Goal: Information Seeking & Learning: Find specific page/section

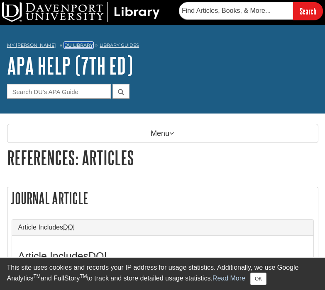
click at [66, 45] on link "DU Library" at bounding box center [78, 45] width 29 height 6
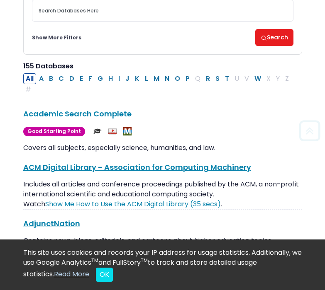
scroll to position [141, 0]
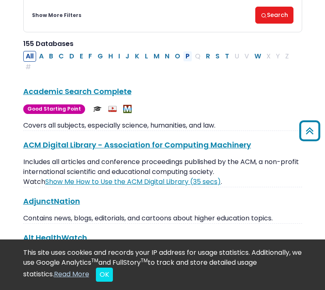
click at [183, 56] on button "P" at bounding box center [187, 56] width 9 height 11
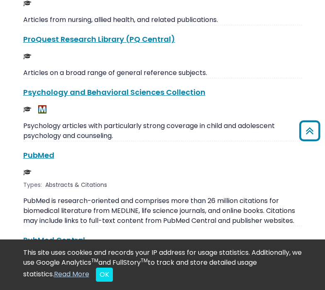
scroll to position [1801, 0]
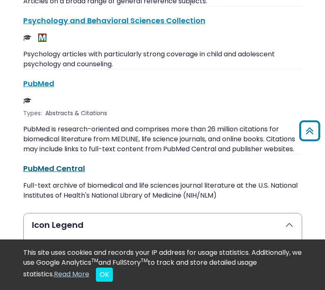
click at [68, 163] on link "PubMed Central This link opens in a new window" at bounding box center [54, 168] width 62 height 10
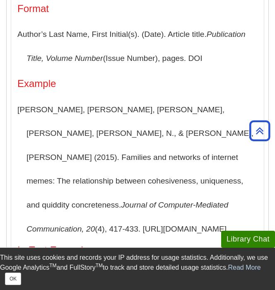
scroll to position [270, 0]
